Goal: Task Accomplishment & Management: Manage account settings

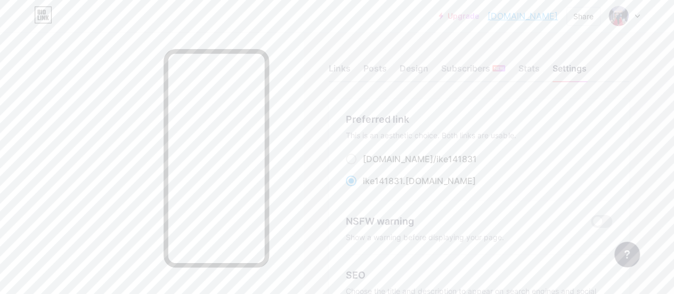
click at [636, 18] on div at bounding box center [624, 15] width 31 height 19
click at [535, 149] on li "Logout" at bounding box center [573, 149] width 132 height 29
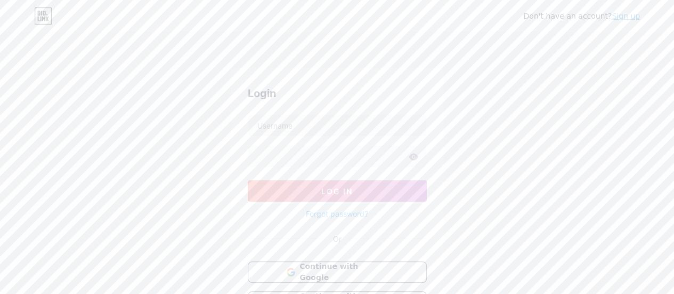
click at [628, 19] on link "Sign up" at bounding box center [626, 16] width 28 height 9
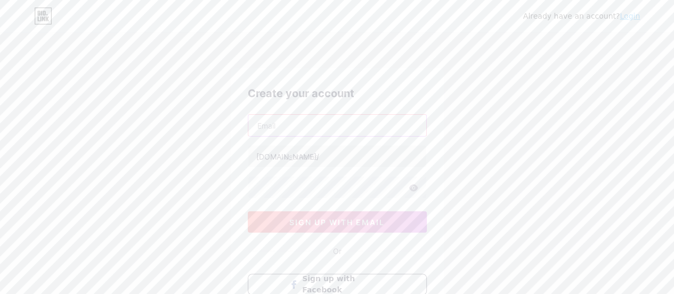
click at [337, 132] on input "text" at bounding box center [337, 125] width 178 height 21
drag, startPoint x: 195, startPoint y: 152, endPoint x: 214, endPoint y: 143, distance: 21.2
click at [195, 152] on div "Already have an account? Login Create your account bio.link/ sign up with email…" at bounding box center [337, 204] width 674 height 408
click at [283, 128] on input "text" at bounding box center [337, 125] width 178 height 21
type input "fayebatas1966@gmail.com"
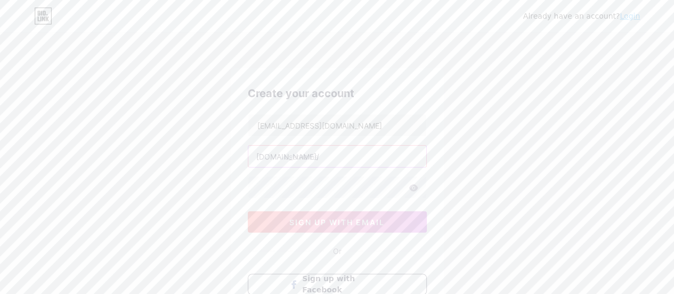
click at [363, 159] on input "text" at bounding box center [337, 156] width 178 height 21
type input "feagcaoili"
click at [409, 188] on icon at bounding box center [413, 187] width 9 height 7
click at [309, 224] on span "sign up with email" at bounding box center [336, 221] width 95 height 9
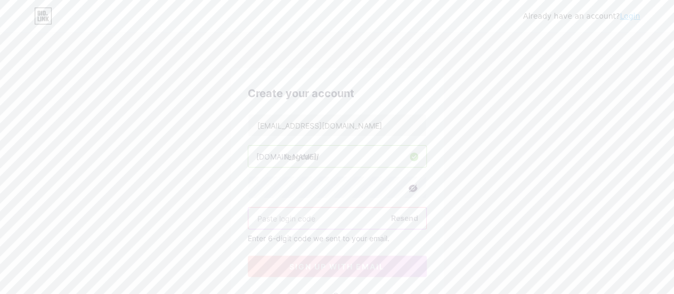
click at [304, 219] on input "text" at bounding box center [337, 217] width 178 height 21
click at [352, 219] on input "text" at bounding box center [337, 217] width 178 height 21
click at [307, 218] on input "text" at bounding box center [337, 217] width 178 height 21
click at [287, 219] on input "text" at bounding box center [337, 217] width 178 height 21
click at [291, 218] on input "text" at bounding box center [337, 217] width 178 height 21
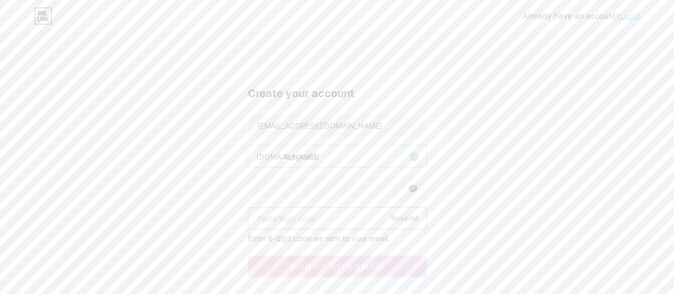
click at [277, 217] on input "text" at bounding box center [337, 217] width 178 height 21
type input "675515"
click at [298, 263] on span "sign up with email" at bounding box center [336, 266] width 95 height 9
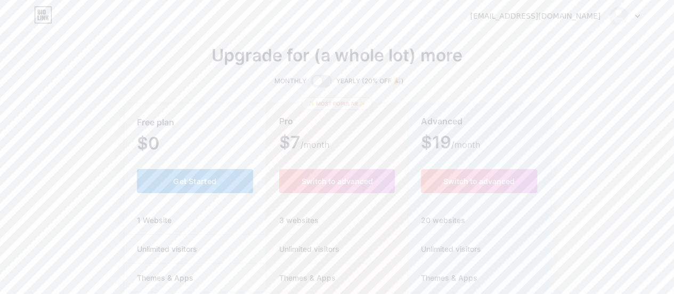
click at [225, 175] on button "Get Started" at bounding box center [195, 181] width 117 height 24
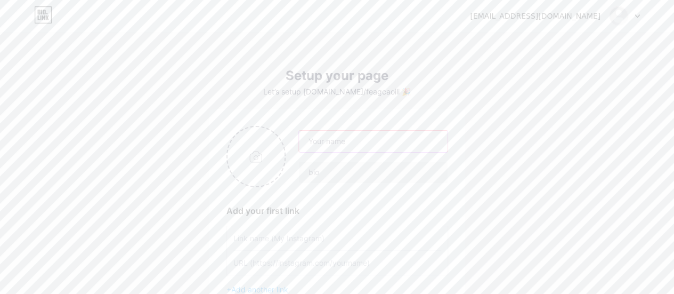
click at [335, 138] on input "text" at bounding box center [373, 141] width 148 height 21
type input "FE AGCAOILI"
click at [342, 175] on input "text" at bounding box center [373, 172] width 148 height 21
type input "click MESSAGE ME para ma direct ka sa messenger ko!"
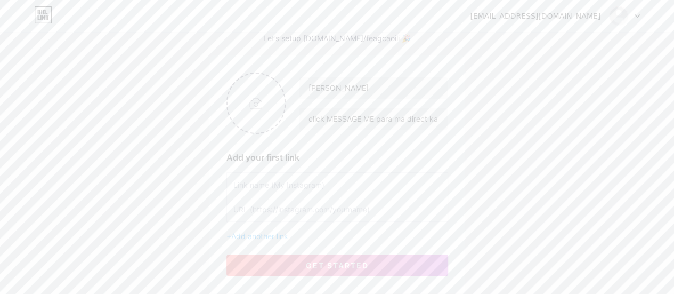
click at [308, 186] on input "text" at bounding box center [337, 185] width 208 height 24
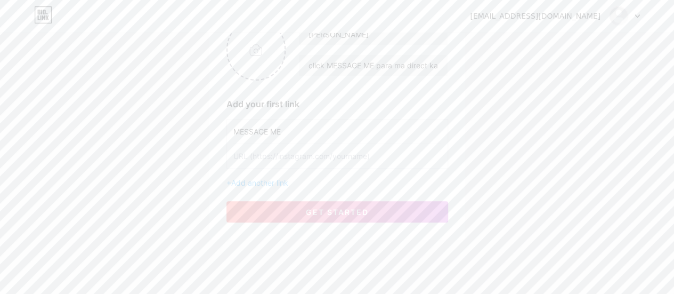
type input "MESSAGE ME"
click at [274, 156] on input "text" at bounding box center [337, 156] width 208 height 24
paste input "https://m.me/fe.m.agcaoili"
type input "https://m.me/fe.m.agcaoili"
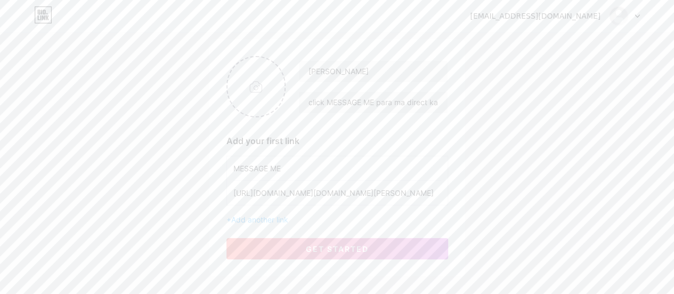
scroll to position [53, 0]
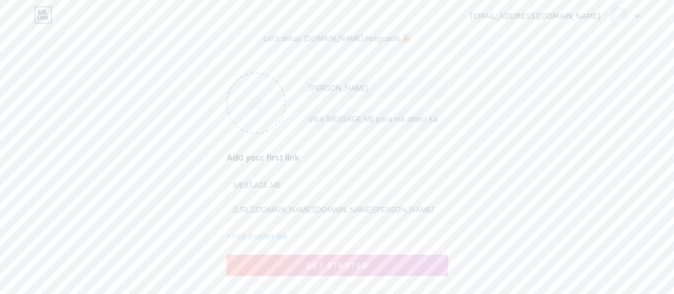
click at [255, 111] on input "file" at bounding box center [257, 103] width 58 height 59
type input "C:\fakepath\501257191_10161587674593883_8272335146941234337_n.jpg"
click at [306, 268] on span "get started" at bounding box center [337, 265] width 63 height 9
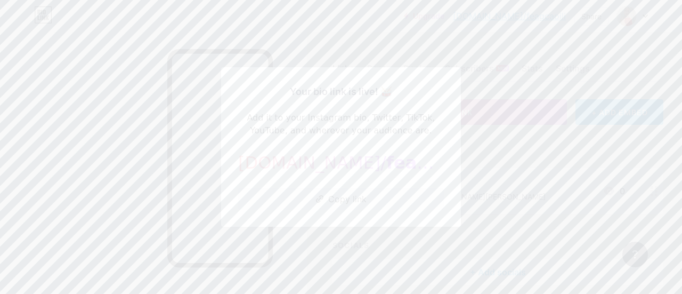
click at [46, 182] on div at bounding box center [341, 147] width 682 height 294
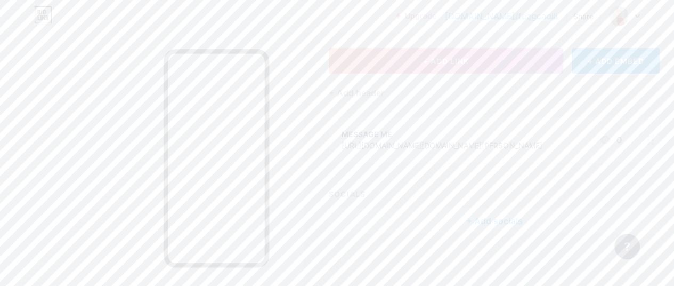
scroll to position [52, 0]
click at [389, 71] on button "+ ADD LINK" at bounding box center [446, 60] width 235 height 26
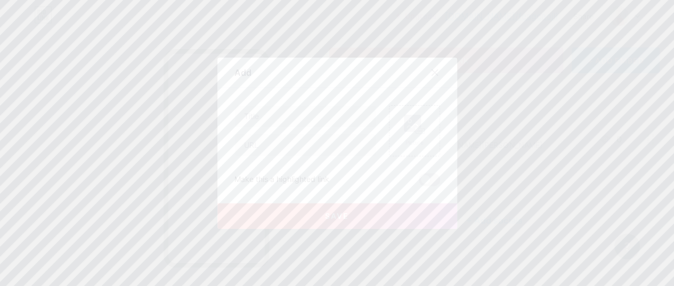
scroll to position [44, 0]
click at [315, 123] on input "text" at bounding box center [309, 119] width 141 height 21
type input "."
click at [295, 149] on input "text" at bounding box center [309, 148] width 141 height 21
type input "."
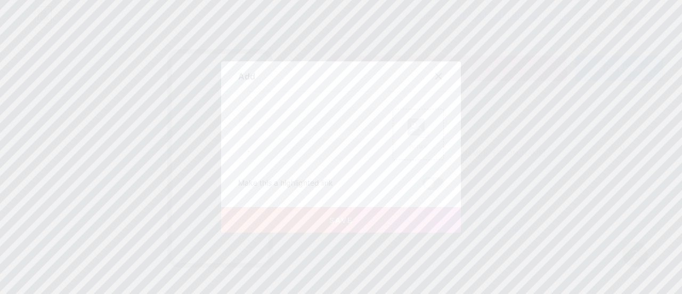
click at [283, 220] on button "Save" at bounding box center [341, 220] width 240 height 26
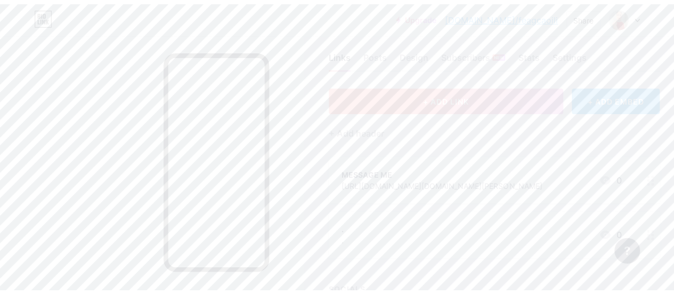
scroll to position [0, 0]
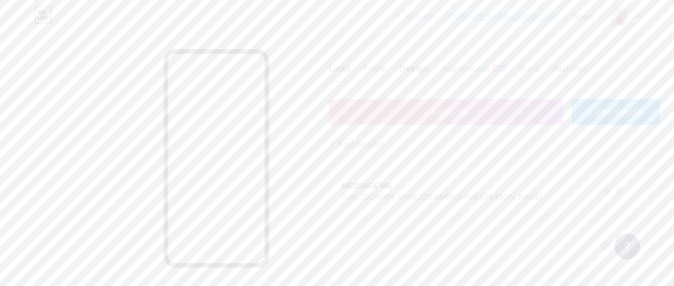
click at [409, 71] on div "Design" at bounding box center [414, 71] width 29 height 19
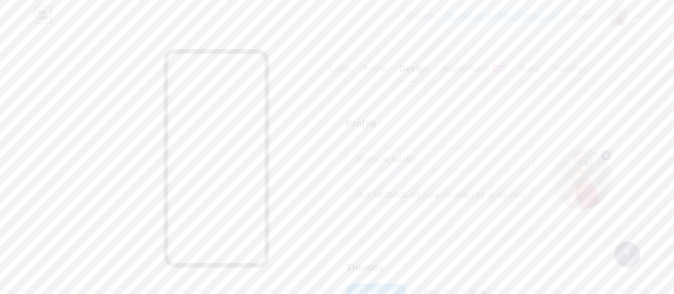
click at [371, 157] on input "FE AGCAOILI" at bounding box center [439, 158] width 187 height 21
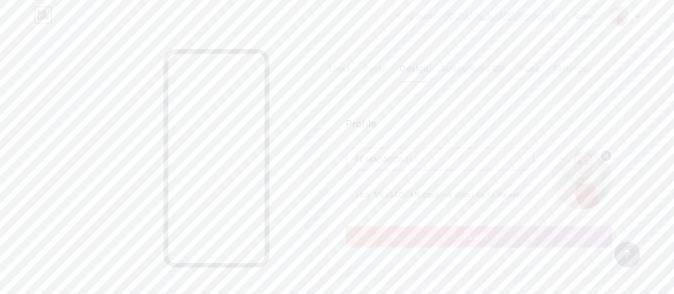
type input "FE MAGAGCAOILI"
click at [387, 157] on input "FE MAGAGCAOILI" at bounding box center [439, 158] width 187 height 21
click at [386, 159] on input "FE MAGAGCAOILI" at bounding box center [439, 158] width 187 height 21
click at [385, 159] on input "FE MAGAGCAOILI" at bounding box center [439, 158] width 187 height 21
click at [381, 160] on input "FE MAGAGCAOILI" at bounding box center [439, 158] width 187 height 21
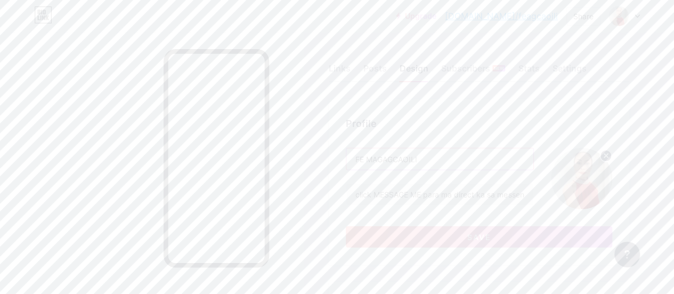
click at [373, 160] on input "FE MAGAGCAOILI" at bounding box center [439, 158] width 187 height 21
click at [378, 158] on input "FE MAGAGCAOILI" at bounding box center [439, 158] width 187 height 21
click at [401, 156] on input "FE MAGAGCAOILI" at bounding box center [439, 158] width 187 height 21
click at [369, 158] on input "FE MAGAGCAOILI" at bounding box center [439, 158] width 187 height 21
click at [392, 157] on input "FE MAGAGCAOILI" at bounding box center [439, 158] width 187 height 21
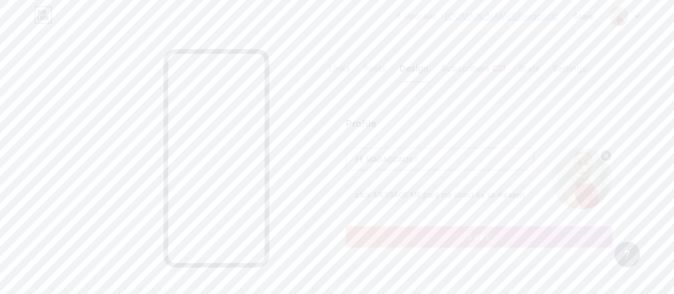
click at [428, 161] on input "FE MAGAGCAOILI" at bounding box center [439, 158] width 187 height 21
click at [318, 27] on div "Upgrade bio.link/feagca... bio.link/feagcaoili Share Switch accounts FE AGCAOIL…" at bounding box center [337, 16] width 674 height 32
click at [342, 62] on div "Links" at bounding box center [340, 71] width 22 height 19
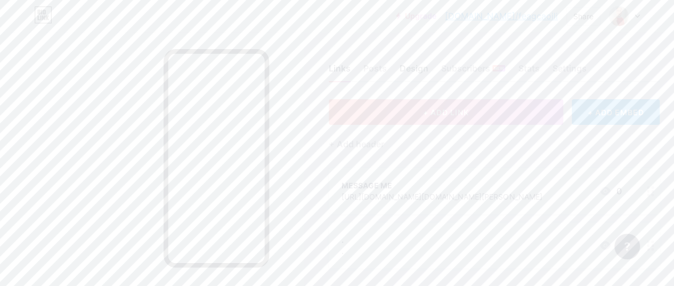
click at [416, 67] on div "Design" at bounding box center [414, 71] width 29 height 19
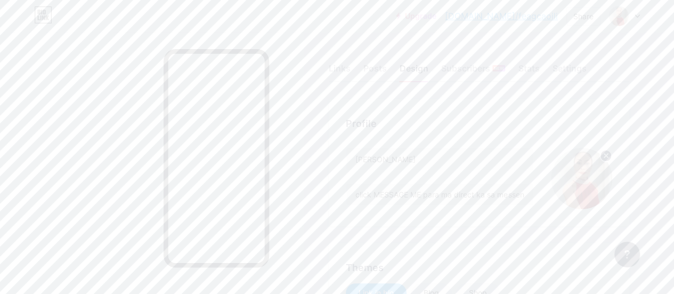
click at [371, 158] on input "FE AGCAOILI" at bounding box center [439, 158] width 187 height 21
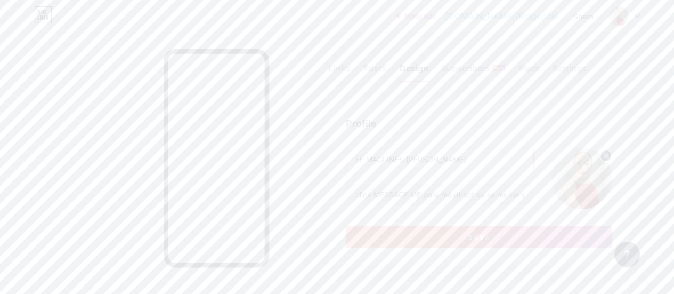
type input "FE MAGLINES AGCAOILI"
click at [424, 232] on button "Save" at bounding box center [479, 236] width 267 height 21
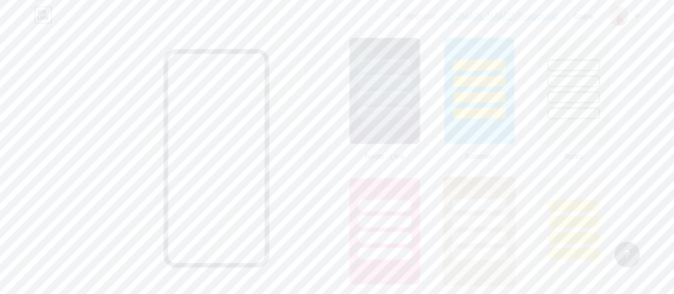
scroll to position [693, 0]
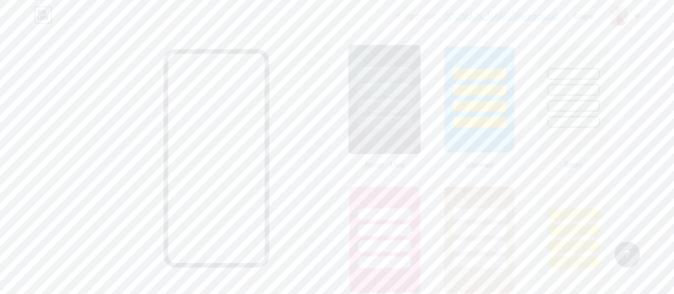
click at [380, 136] on img at bounding box center [385, 99] width 72 height 109
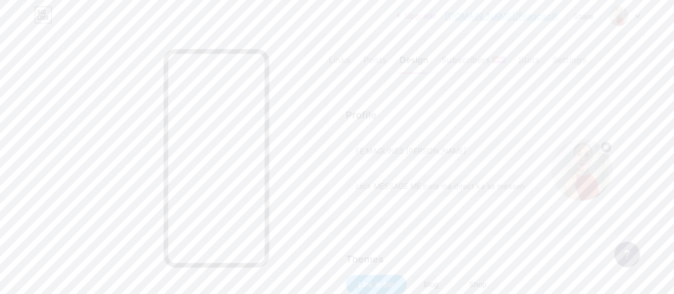
scroll to position [0, 0]
click at [573, 70] on div "Settings" at bounding box center [569, 71] width 34 height 19
click at [356, 183] on span at bounding box center [351, 180] width 11 height 11
click at [363, 187] on input "feagcaoili .bio.link" at bounding box center [366, 190] width 7 height 7
radio input "true"
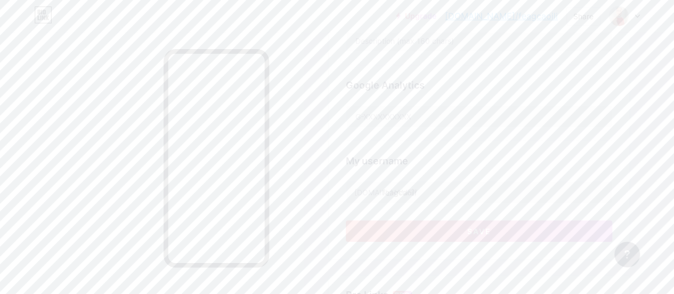
scroll to position [320, 0]
click at [489, 231] on span "Save" at bounding box center [479, 229] width 24 height 9
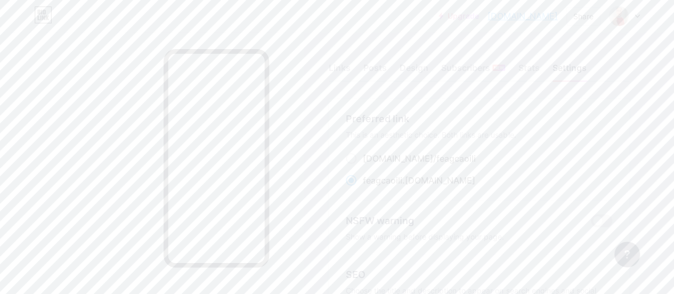
scroll to position [0, 0]
drag, startPoint x: 560, startPoint y: 15, endPoint x: 488, endPoint y: 18, distance: 72.0
click at [488, 18] on div "Upgrade feagcaoili.bio.... feagcaoili.bio.link Share Switch accounts FE MAGLINE…" at bounding box center [539, 15] width 201 height 19
copy link "feagcaoili.bio.link"
click at [637, 17] on icon at bounding box center [637, 16] width 4 height 3
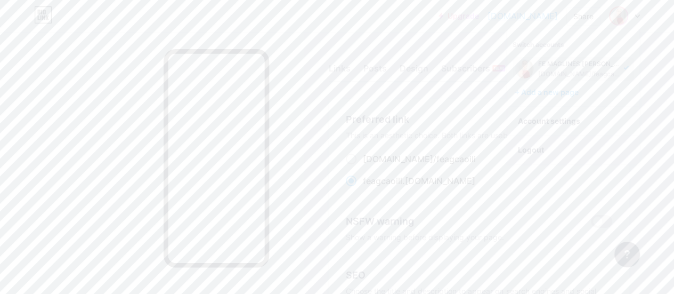
click at [535, 150] on li "Logout" at bounding box center [573, 149] width 132 height 29
click at [630, 14] on link "Sign up" at bounding box center [626, 16] width 28 height 9
click at [321, 126] on input "text" at bounding box center [337, 125] width 178 height 21
click at [475, 130] on div "Already have an account? Login Create your account bio.link/ sign up with email…" at bounding box center [337, 204] width 674 height 408
click at [367, 123] on input "text" at bounding box center [337, 125] width 178 height 21
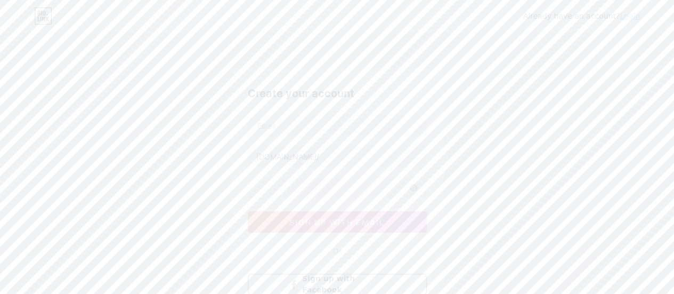
click at [477, 135] on div "Already have an account? Login Create your account bio.link/ sign up with email…" at bounding box center [337, 204] width 674 height 408
click at [364, 127] on input "text" at bounding box center [337, 125] width 178 height 21
click at [471, 133] on div "Already have an account? Login Create your account bio.link/ sign up with email…" at bounding box center [337, 204] width 674 height 408
click at [358, 124] on input "text" at bounding box center [337, 125] width 178 height 21
drag, startPoint x: 475, startPoint y: 133, endPoint x: 463, endPoint y: 131, distance: 12.9
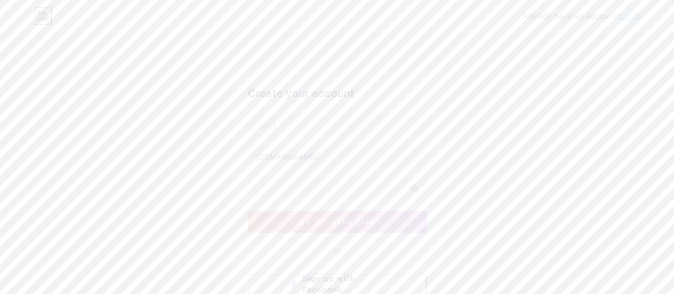
click at [475, 133] on div "Already have an account? Login Create your account bio.link/ sign up with email…" at bounding box center [337, 204] width 674 height 408
click at [402, 128] on input "text" at bounding box center [337, 125] width 178 height 21
click at [542, 146] on div "Already have an account? Login Create your account bio.link/ sign up with email…" at bounding box center [337, 204] width 674 height 408
click at [410, 126] on input "text" at bounding box center [337, 125] width 178 height 21
type input "lugtumabethe@gmail.com"
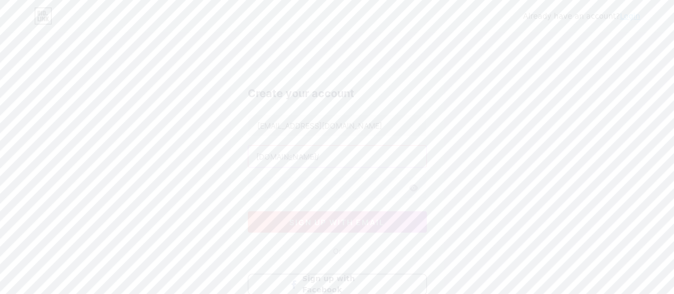
click at [376, 154] on input "text" at bounding box center [337, 156] width 178 height 21
type input "mabethlugtu"
click at [416, 189] on icon at bounding box center [413, 187] width 9 height 7
click at [414, 187] on icon at bounding box center [413, 187] width 9 height 7
click at [360, 223] on span "sign up with email" at bounding box center [336, 221] width 95 height 9
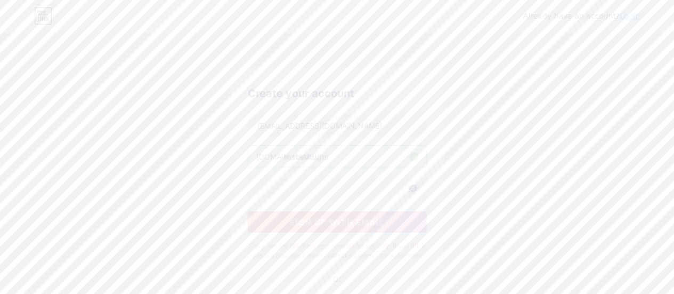
click at [280, 216] on button "sign up with email" at bounding box center [337, 221] width 179 height 21
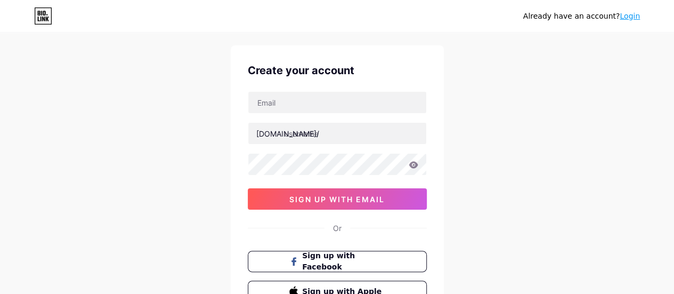
scroll to position [6, 0]
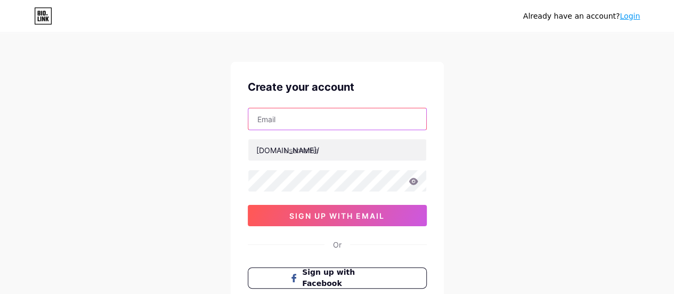
click at [321, 112] on input "text" at bounding box center [337, 118] width 178 height 21
click at [206, 136] on div "Already have an account? Login Create your account bio.link/ 0cAFcWeA6cPM8gCOOK…" at bounding box center [337, 198] width 674 height 408
click at [287, 112] on input "text" at bounding box center [337, 118] width 178 height 21
type input "e"
click at [320, 115] on input "text" at bounding box center [337, 118] width 178 height 21
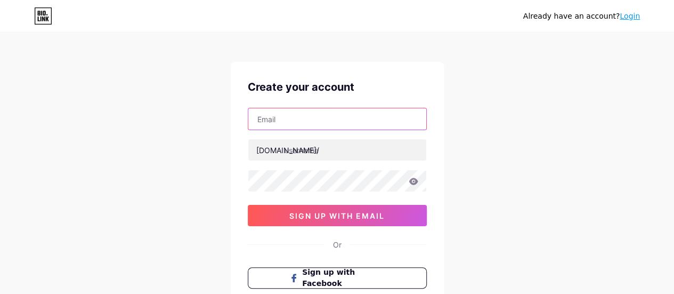
type input "e"
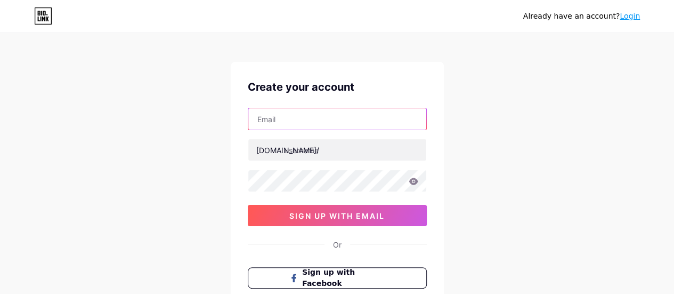
click at [329, 124] on input "text" at bounding box center [337, 118] width 178 height 21
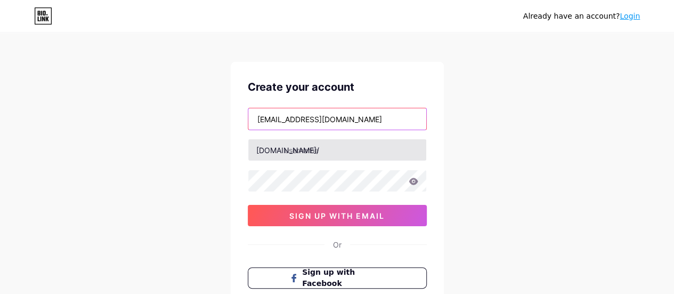
type input "keopiglow31@gmail.com"
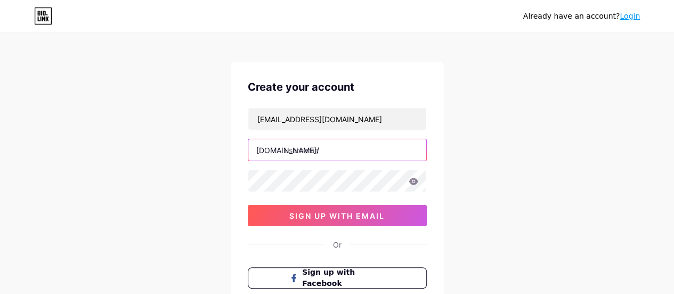
click at [356, 150] on input "text" at bounding box center [337, 149] width 178 height 21
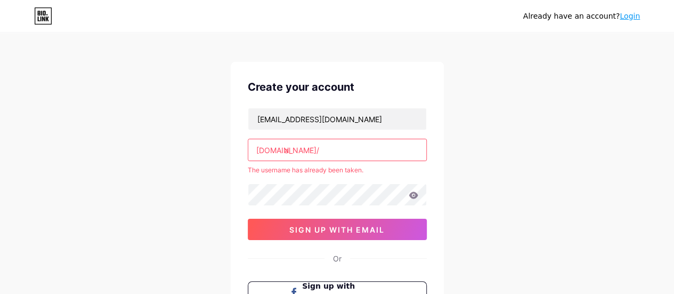
type input "a"
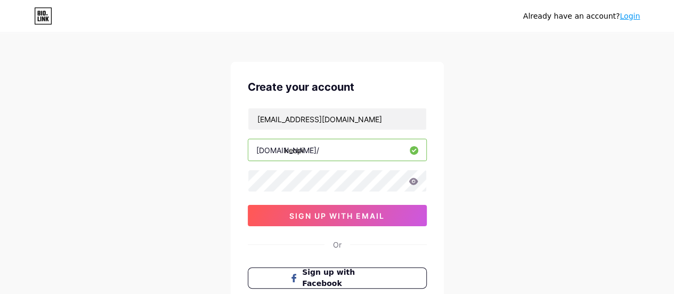
click at [306, 152] on input "keopi" at bounding box center [337, 149] width 178 height 21
type input "k"
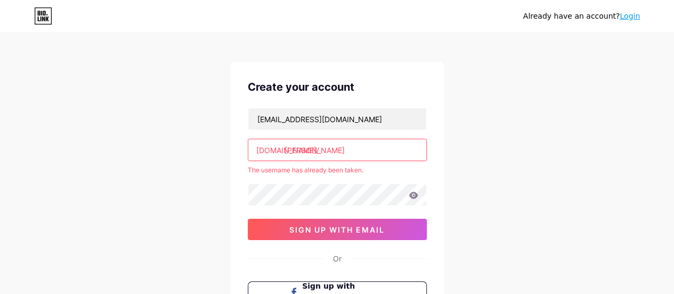
type input "kinn"
click at [307, 148] on input "kinn" at bounding box center [337, 149] width 178 height 21
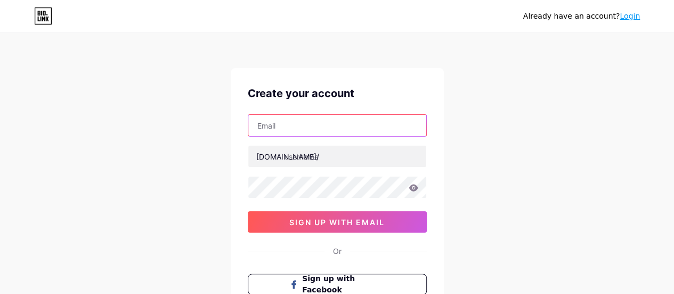
click at [334, 130] on input "text" at bounding box center [337, 125] width 178 height 21
click at [316, 120] on input "obamaria" at bounding box center [337, 125] width 178 height 21
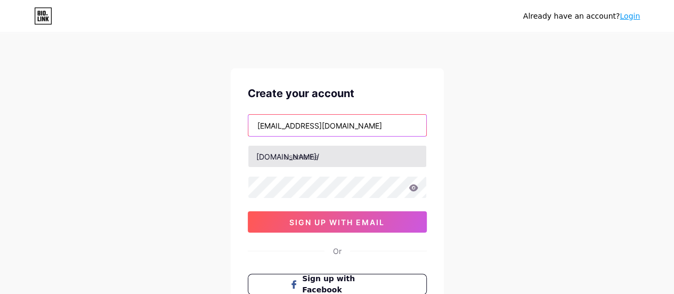
type input "[EMAIL_ADDRESS][DOMAIN_NAME]"
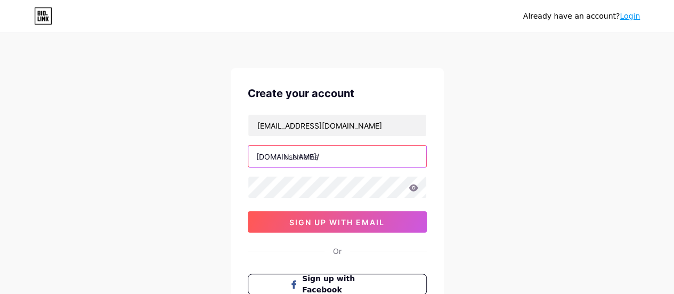
click at [313, 155] on input "text" at bounding box center [337, 156] width 178 height 21
type input "obamaria"
click at [414, 187] on icon at bounding box center [413, 187] width 9 height 7
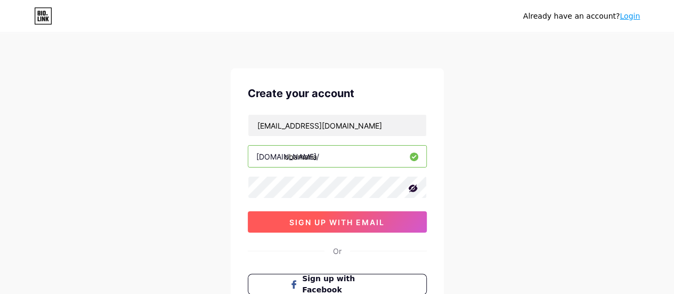
click at [366, 218] on span "sign up with email" at bounding box center [336, 221] width 95 height 9
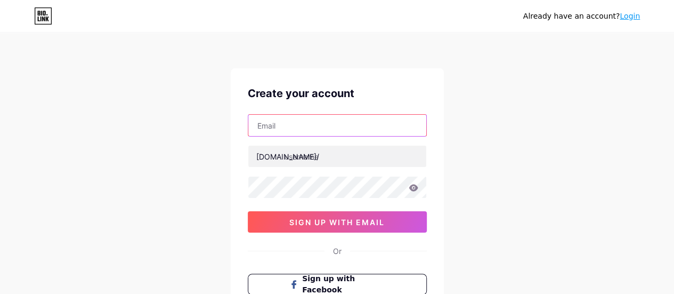
click at [291, 128] on input "text" at bounding box center [337, 125] width 178 height 21
click at [632, 18] on link "Login" at bounding box center [630, 16] width 20 height 9
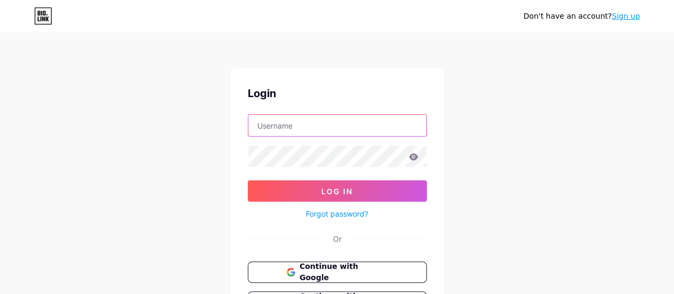
click at [330, 132] on input "text" at bounding box center [337, 125] width 178 height 21
type input "paneriomerrymae@gmail.com"
click at [413, 159] on icon at bounding box center [413, 156] width 9 height 7
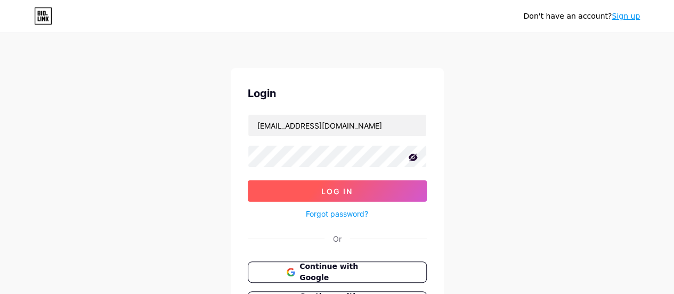
click at [319, 187] on button "Log In" at bounding box center [337, 190] width 179 height 21
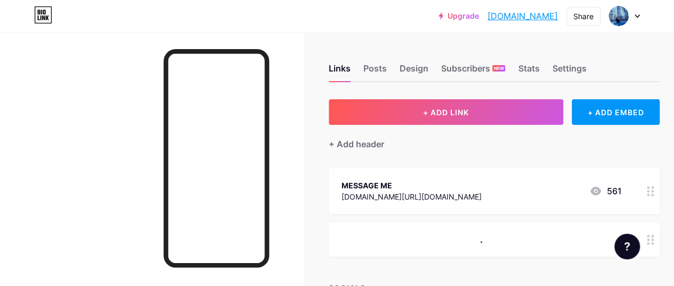
drag, startPoint x: 559, startPoint y: 17, endPoint x: 487, endPoint y: 20, distance: 72.0
click at [487, 20] on div "Upgrade merrymae.bio.li... merrymae.bio.link Share Switch accounts Merry Mae bi…" at bounding box center [539, 15] width 201 height 19
copy link "merrymae.bio.link"
click at [376, 70] on div "Posts" at bounding box center [375, 71] width 23 height 19
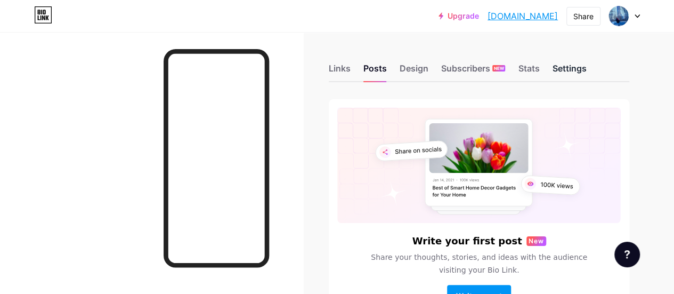
drag, startPoint x: 586, startPoint y: 61, endPoint x: 580, endPoint y: 67, distance: 8.3
click at [585, 62] on div "Settings" at bounding box center [569, 71] width 34 height 19
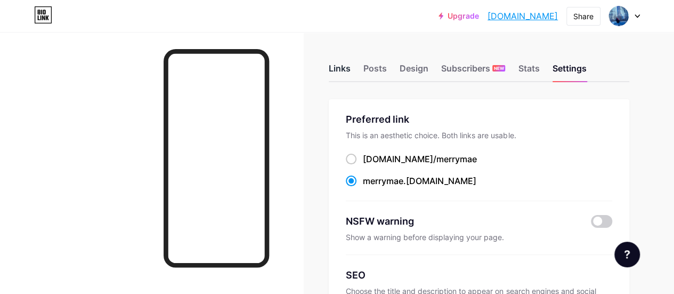
click at [341, 72] on div "Links" at bounding box center [340, 71] width 22 height 19
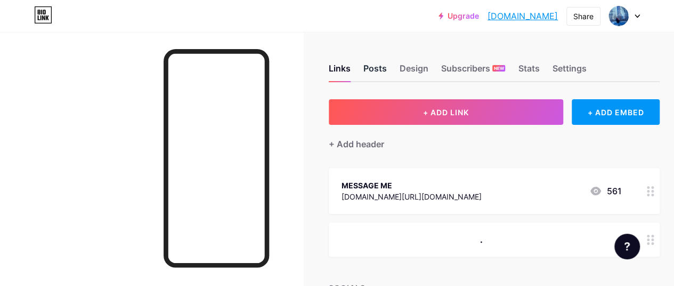
click at [376, 63] on div "Posts" at bounding box center [375, 71] width 23 height 19
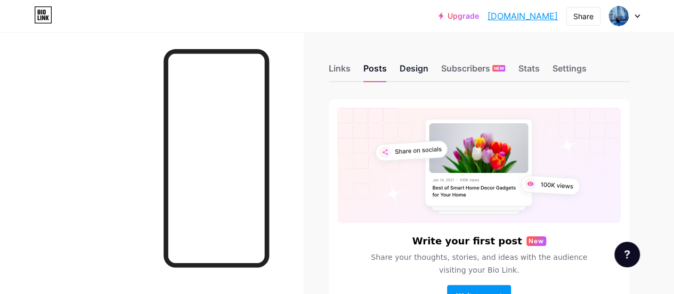
click at [417, 64] on div "Design" at bounding box center [414, 71] width 29 height 19
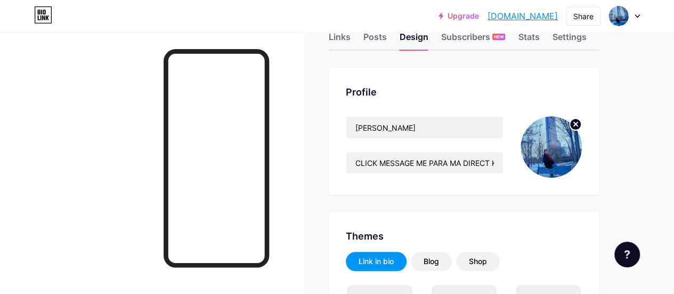
scroll to position [53, 0]
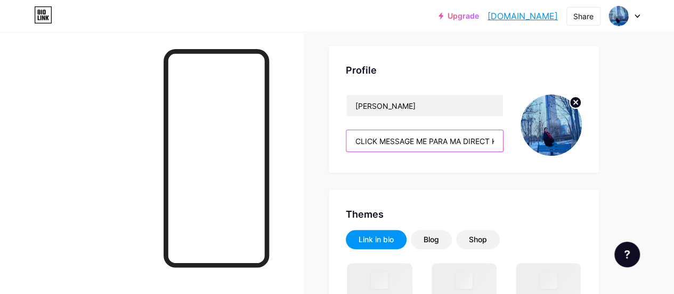
click at [446, 144] on input "CLICK MESSAGE ME PARA MA DIRECT KA SA MESSENGER KO!" at bounding box center [424, 140] width 157 height 21
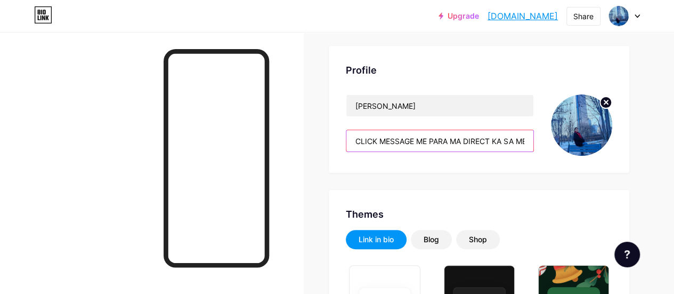
type input "click MESSAGE ME para ma direct ka sa messenger ko!"
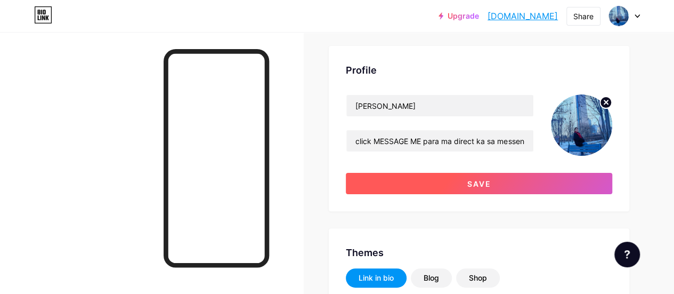
click at [425, 185] on button "Save" at bounding box center [479, 183] width 267 height 21
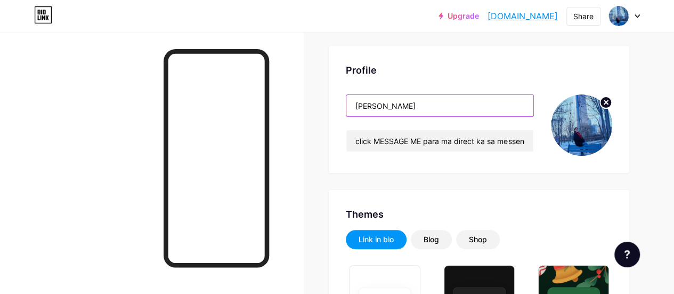
click at [401, 107] on input "Merry Mae" at bounding box center [439, 105] width 187 height 21
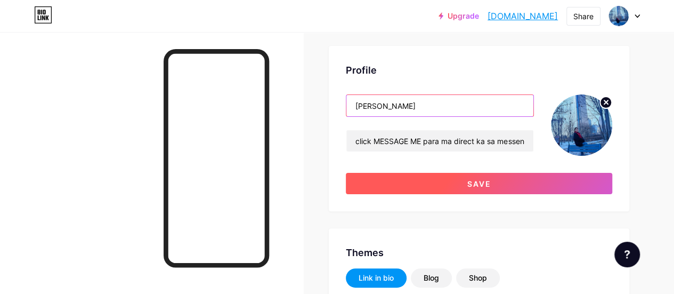
type input "Merry Mae P"
click at [437, 179] on button "Save" at bounding box center [479, 183] width 267 height 21
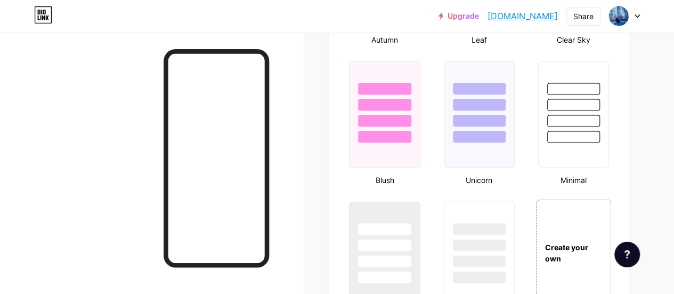
scroll to position [1013, 0]
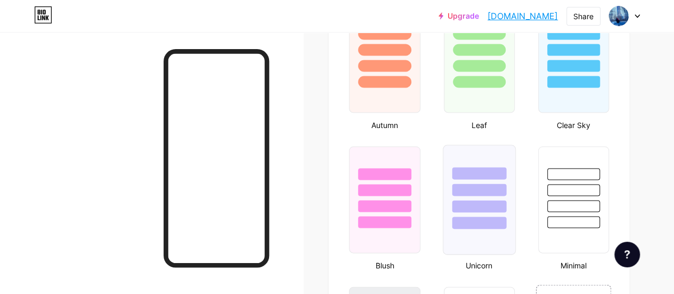
click at [478, 193] on div at bounding box center [479, 190] width 54 height 12
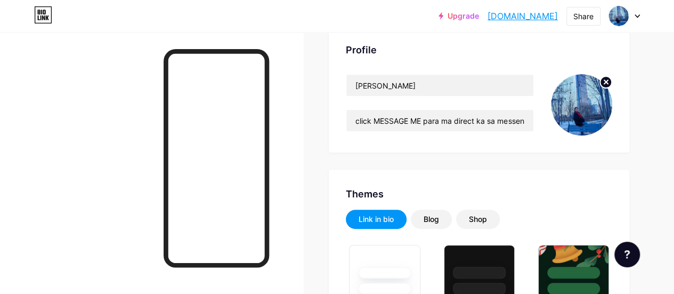
scroll to position [0, 0]
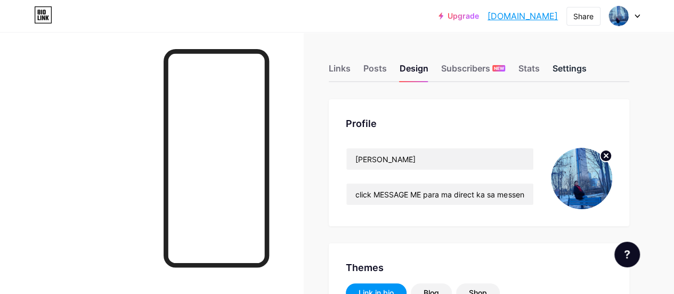
click at [585, 65] on div "Settings" at bounding box center [569, 71] width 34 height 19
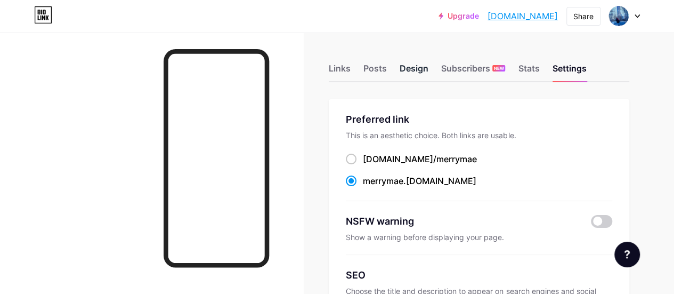
click at [408, 66] on div "Design" at bounding box center [414, 71] width 29 height 19
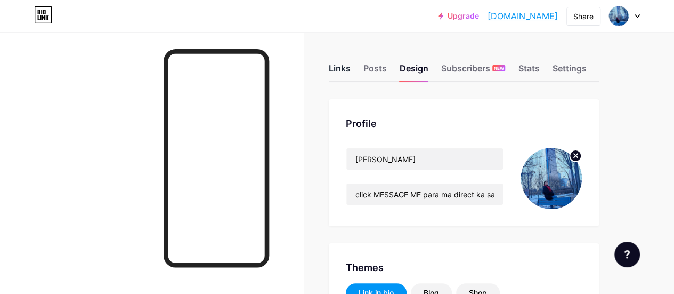
click at [343, 68] on div "Links" at bounding box center [340, 71] width 22 height 19
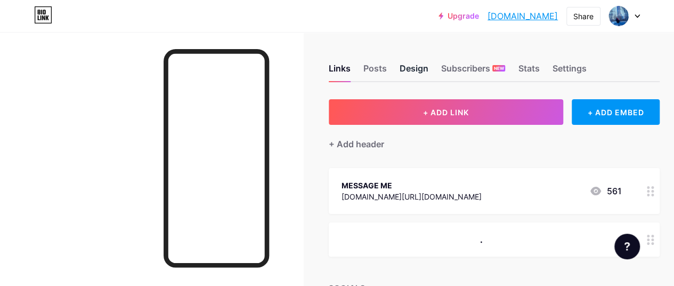
click at [406, 68] on div "Design" at bounding box center [414, 71] width 29 height 19
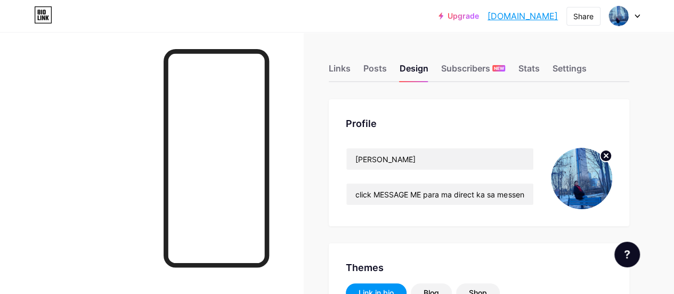
drag, startPoint x: 545, startPoint y: 17, endPoint x: 489, endPoint y: 19, distance: 55.5
click at [489, 19] on div "Upgrade merrymae.bio.li... merrymae.bio.link Share Switch accounts Merry Mae P …" at bounding box center [539, 15] width 201 height 19
copy link "merrymae.bio.link"
